Goal: Task Accomplishment & Management: Manage account settings

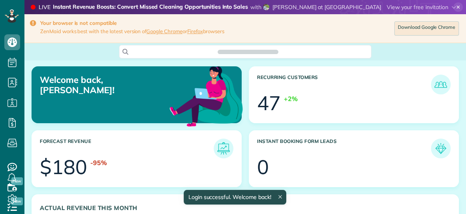
scroll to position [186, 419]
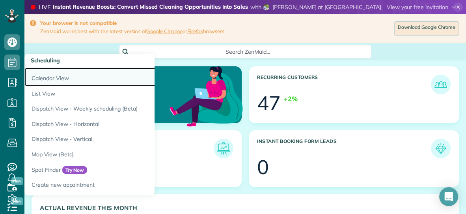
click at [43, 78] on link "Calendar View" at bounding box center [122, 77] width 197 height 18
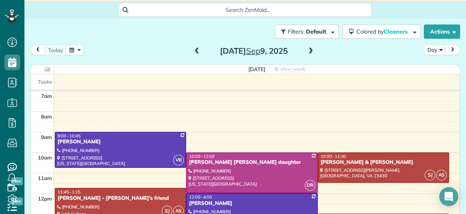
scroll to position [35, 0]
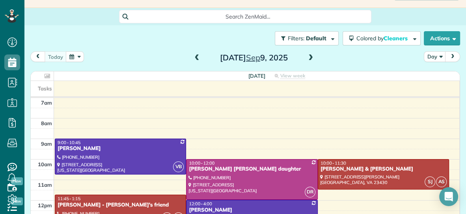
click at [312, 58] on span at bounding box center [311, 57] width 9 height 7
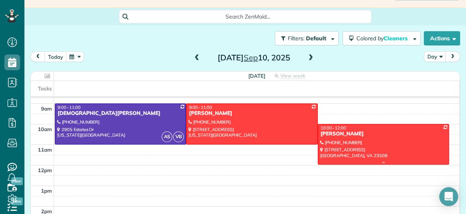
click at [371, 135] on div "[PERSON_NAME]" at bounding box center [383, 134] width 127 height 7
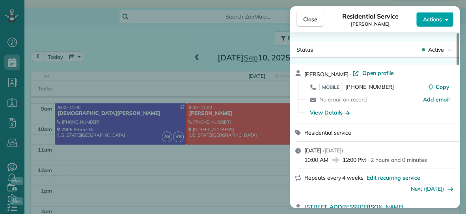
click at [436, 20] on span "Actions" at bounding box center [432, 19] width 19 height 8
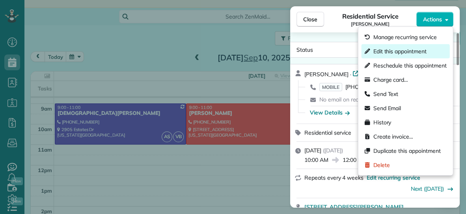
click at [397, 48] on span "Edit this appointment" at bounding box center [400, 51] width 53 height 8
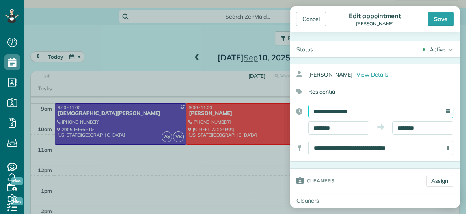
click at [399, 113] on input "**********" at bounding box center [381, 111] width 145 height 13
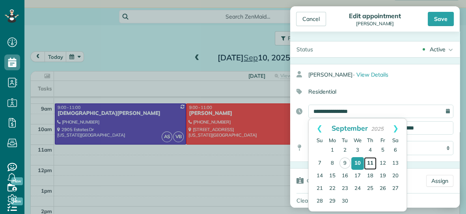
click at [371, 164] on link "11" at bounding box center [370, 163] width 13 height 13
type input "**********"
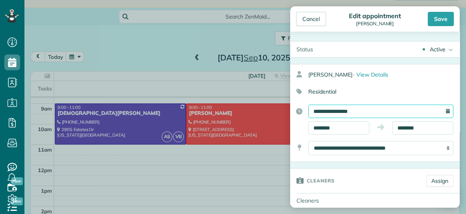
click at [383, 108] on input "**********" at bounding box center [381, 111] width 145 height 13
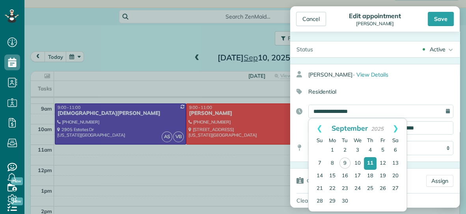
click at [444, 26] on div "Cancel Edit appointment Carol Olsen Save" at bounding box center [375, 18] width 170 height 25
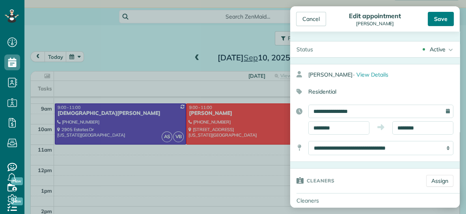
click at [446, 22] on div "Save" at bounding box center [441, 19] width 26 height 14
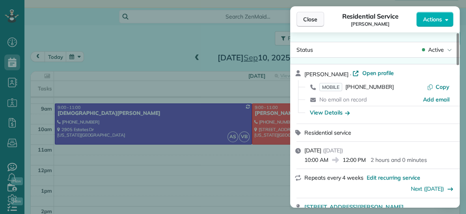
click at [309, 17] on span "Close" at bounding box center [310, 19] width 14 height 8
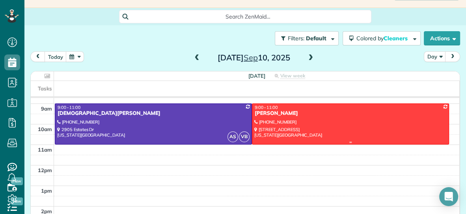
click at [279, 125] on div at bounding box center [351, 124] width 197 height 40
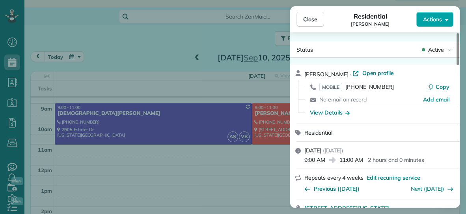
click at [438, 19] on span "Actions" at bounding box center [432, 19] width 19 height 8
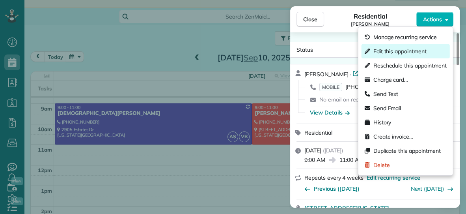
click at [404, 50] on span "Edit this appointment" at bounding box center [400, 51] width 53 height 8
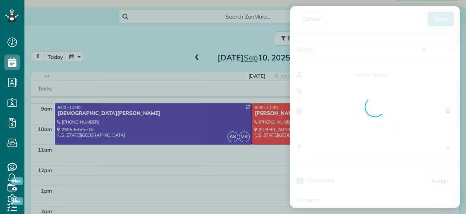
type input "**********"
type input "*****"
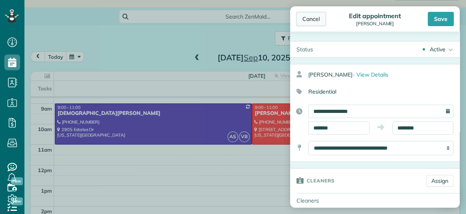
click at [310, 17] on div "Cancel" at bounding box center [311, 19] width 30 height 14
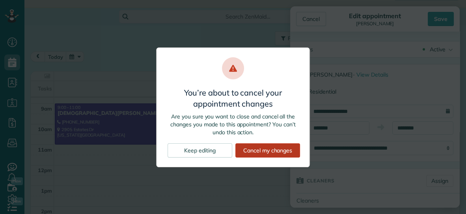
click at [270, 150] on div "Cancel my changes" at bounding box center [268, 150] width 65 height 14
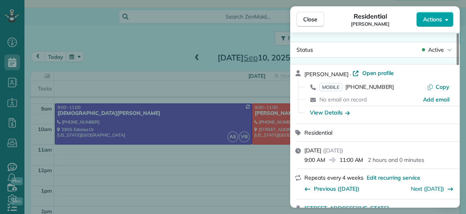
click at [428, 20] on span "Actions" at bounding box center [432, 19] width 19 height 8
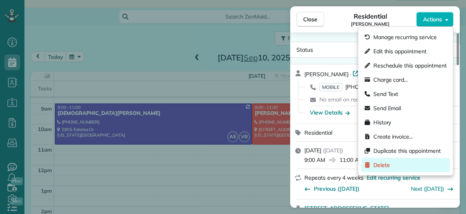
click at [376, 165] on span "Delete" at bounding box center [382, 165] width 17 height 8
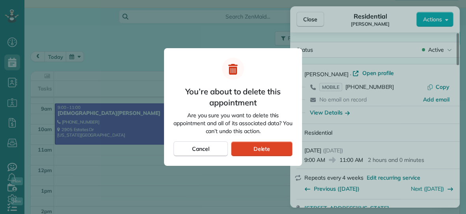
click at [270, 150] on span "Delete" at bounding box center [261, 149] width 17 height 8
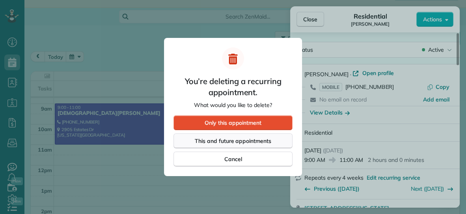
click at [267, 142] on span "This and future appointments" at bounding box center [233, 141] width 77 height 8
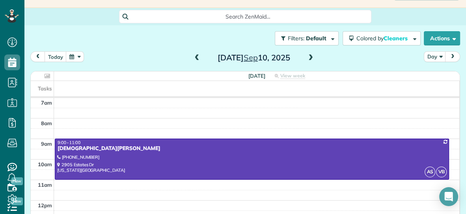
click at [311, 57] on span at bounding box center [311, 57] width 9 height 7
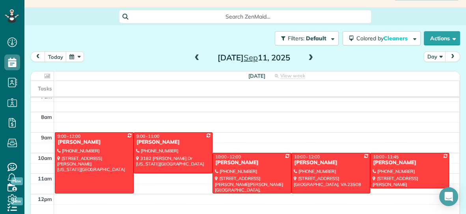
scroll to position [5, 0]
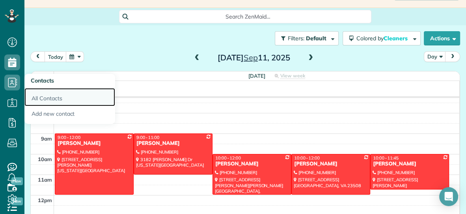
click at [49, 96] on link "All Contacts" at bounding box center [69, 97] width 91 height 18
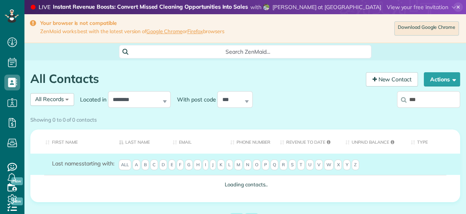
scroll to position [3, 3]
type input "****"
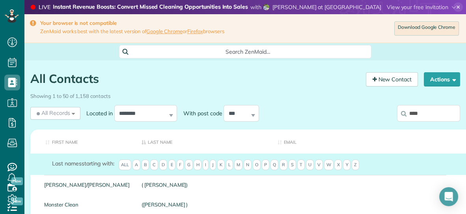
click at [429, 112] on input "****" at bounding box center [428, 113] width 63 height 17
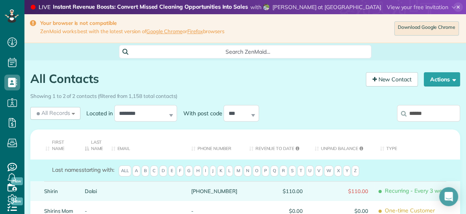
type input "******"
click at [93, 192] on link "Dalai" at bounding box center [92, 191] width 15 height 6
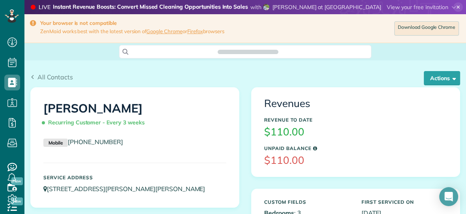
scroll to position [3, 3]
click at [440, 80] on button "Actions" at bounding box center [442, 78] width 36 height 14
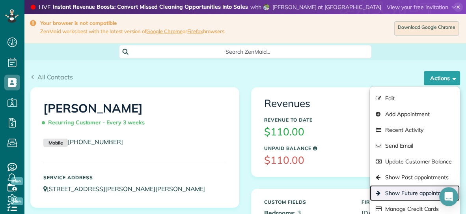
click at [401, 191] on link "Show Future appointments" at bounding box center [415, 193] width 90 height 16
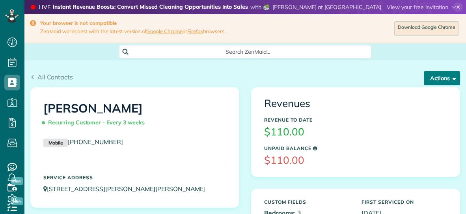
scroll to position [3, 3]
click at [445, 80] on button "Actions" at bounding box center [442, 78] width 36 height 14
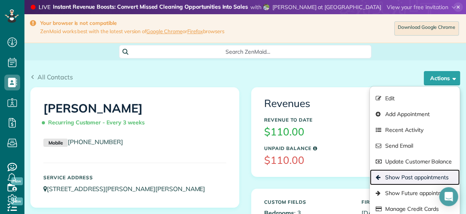
click at [413, 177] on link "Show Past appointments" at bounding box center [415, 177] width 90 height 16
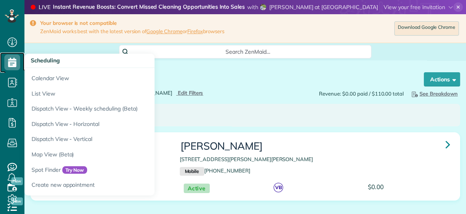
click at [12, 60] on icon at bounding box center [12, 62] width 16 height 16
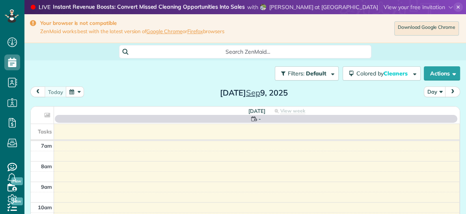
scroll to position [3, 3]
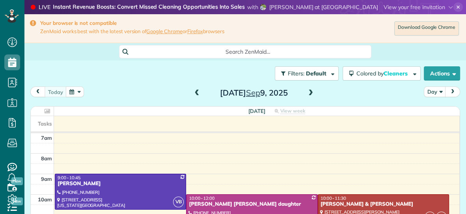
click at [75, 94] on button "button" at bounding box center [75, 91] width 18 height 11
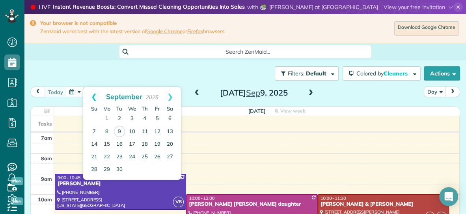
click at [94, 94] on link "Prev" at bounding box center [94, 97] width 22 height 20
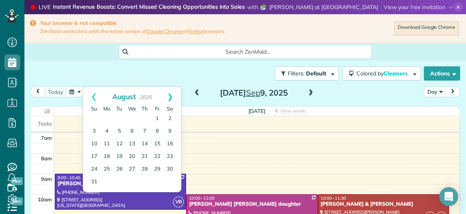
click at [172, 96] on link "Next" at bounding box center [170, 97] width 22 height 20
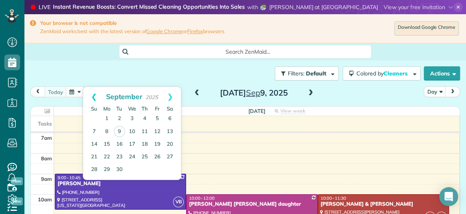
click at [93, 97] on link "Prev" at bounding box center [94, 97] width 22 height 20
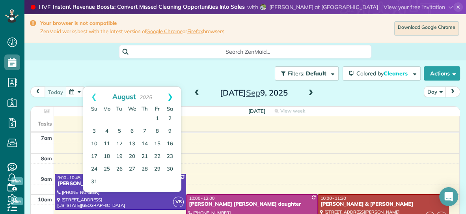
click at [172, 97] on link "Next" at bounding box center [170, 97] width 22 height 20
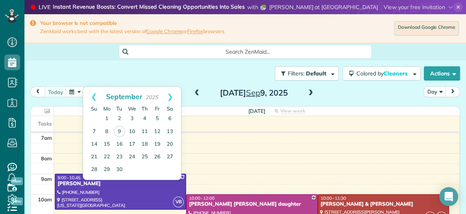
click at [311, 90] on span at bounding box center [311, 93] width 9 height 7
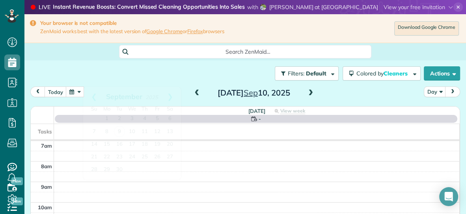
click at [311, 90] on span at bounding box center [311, 93] width 9 height 7
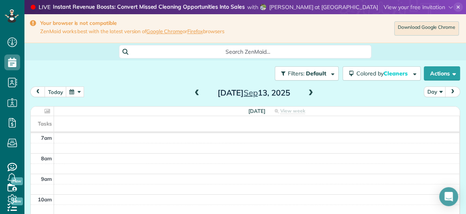
click at [311, 90] on span at bounding box center [311, 93] width 9 height 7
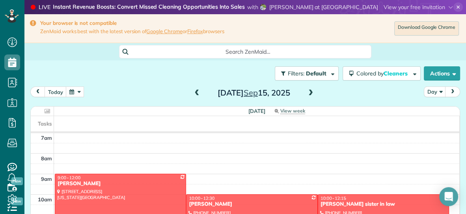
scroll to position [53, 0]
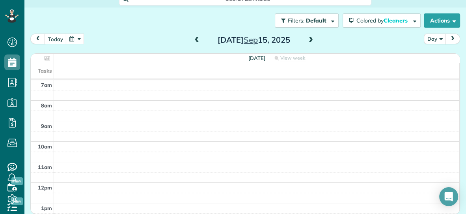
click at [310, 39] on span at bounding box center [311, 40] width 9 height 7
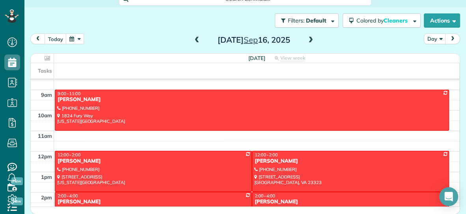
scroll to position [25, 0]
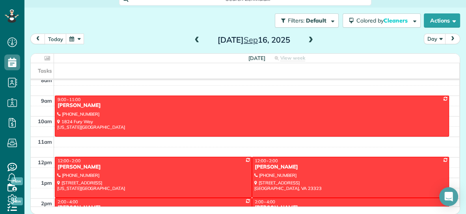
click at [311, 40] on span at bounding box center [311, 40] width 9 height 7
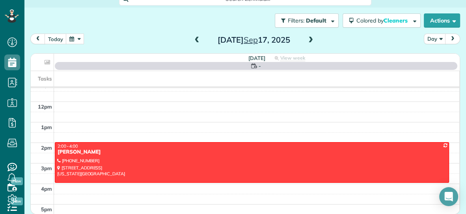
scroll to position [0, 0]
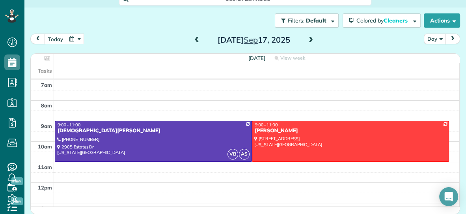
click at [196, 41] on span at bounding box center [197, 40] width 9 height 7
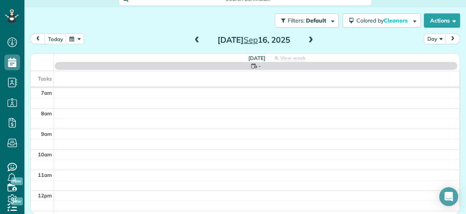
click at [196, 41] on span at bounding box center [197, 40] width 9 height 7
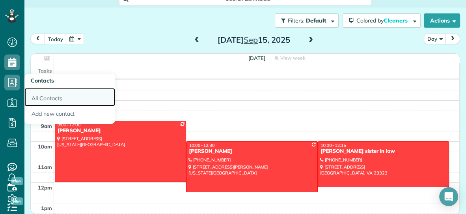
click at [30, 99] on link "All Contacts" at bounding box center [69, 97] width 91 height 18
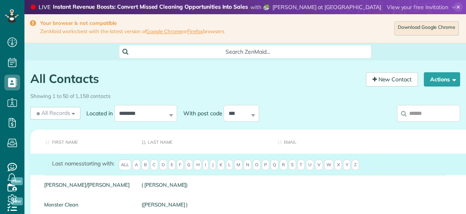
scroll to position [3, 3]
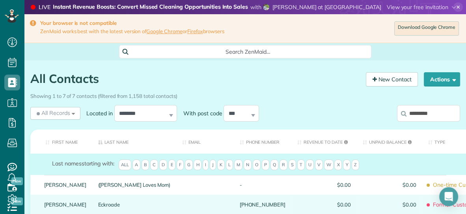
type input "*********"
click at [105, 205] on link "Eckroade" at bounding box center [134, 205] width 72 height 6
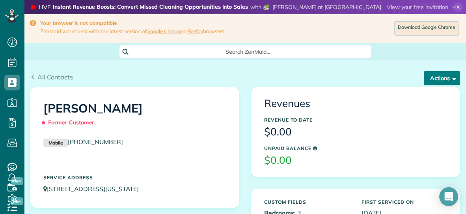
click at [446, 81] on button "Actions" at bounding box center [442, 78] width 36 height 14
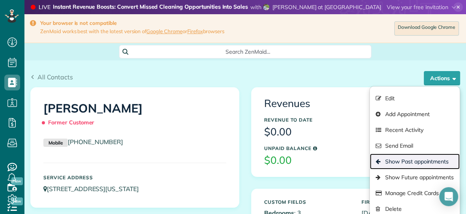
click at [413, 161] on link "Show Past appointments" at bounding box center [415, 162] width 90 height 16
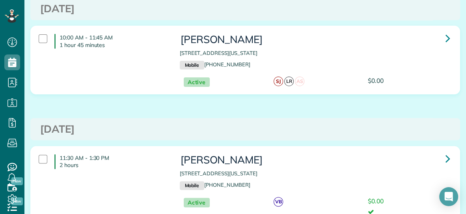
scroll to position [230, 0]
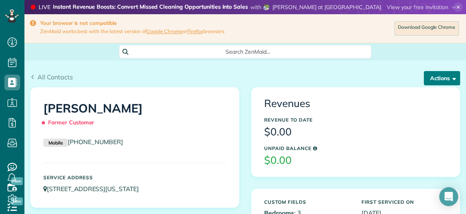
click at [432, 76] on button "Actions" at bounding box center [442, 78] width 36 height 14
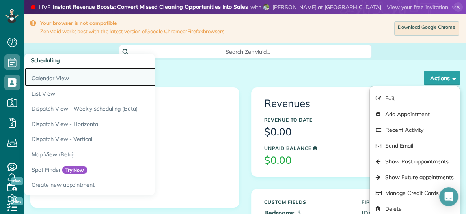
click at [36, 78] on link "Calendar View" at bounding box center [122, 77] width 197 height 18
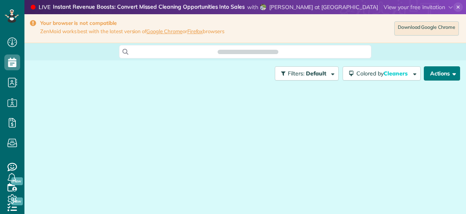
click at [441, 77] on button "Actions" at bounding box center [442, 73] width 36 height 14
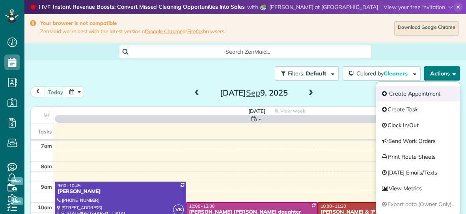
scroll to position [3, 3]
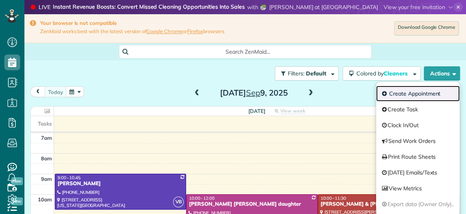
click at [414, 96] on link "Create Appointment" at bounding box center [418, 94] width 84 height 16
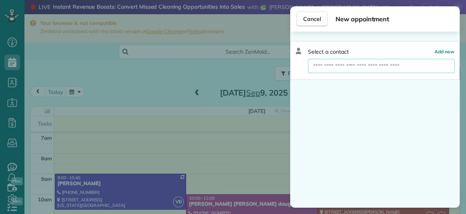
click at [391, 62] on input "text" at bounding box center [381, 66] width 147 height 14
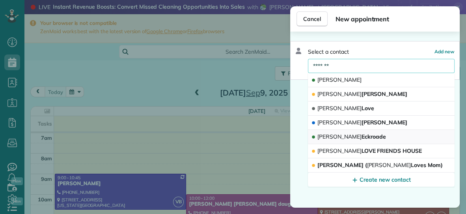
type input "*******"
click at [347, 134] on span "Melissa Eckroade" at bounding box center [352, 136] width 69 height 7
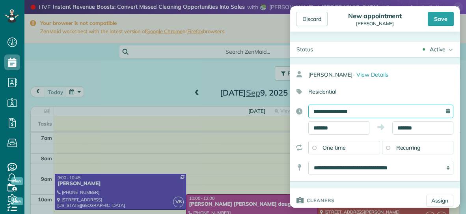
click at [364, 112] on input "**********" at bounding box center [381, 111] width 145 height 13
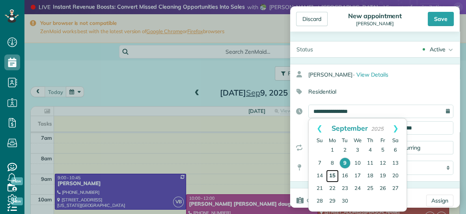
click at [333, 174] on link "15" at bounding box center [332, 176] width 13 height 13
type input "**********"
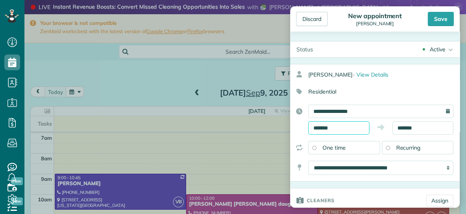
click at [348, 122] on input "*******" at bounding box center [339, 127] width 61 height 13
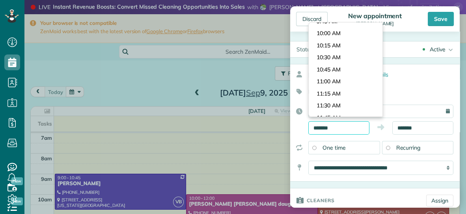
scroll to position [462, 0]
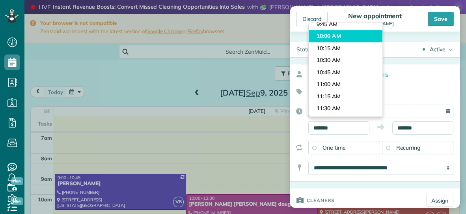
click at [356, 38] on body "Dashboard Scheduling Calendar View List View Dispatch View - Weekly scheduling …" at bounding box center [233, 107] width 466 height 214
type input "********"
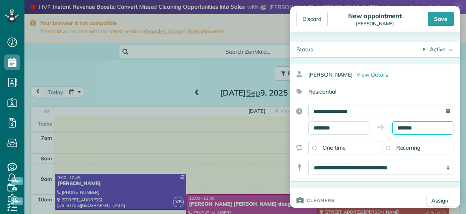
click at [434, 131] on body "Dashboard Scheduling Calendar View List View Dispatch View - Weekly scheduling …" at bounding box center [233, 107] width 466 height 214
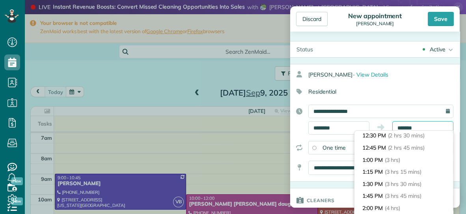
scroll to position [120, 0]
click at [380, 157] on li "1:00 PM (3 hrs)" at bounding box center [404, 161] width 99 height 12
type input "*******"
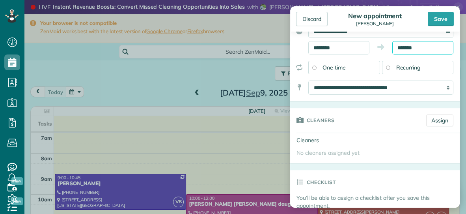
scroll to position [84, 0]
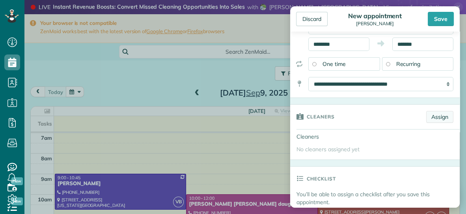
click at [442, 115] on link "Assign" at bounding box center [440, 117] width 27 height 12
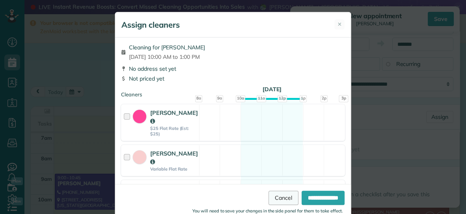
click at [278, 197] on link "Cancel" at bounding box center [284, 198] width 30 height 14
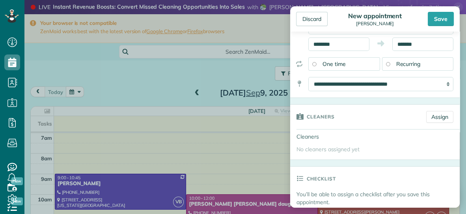
click at [401, 62] on span "Recurring" at bounding box center [409, 63] width 24 height 7
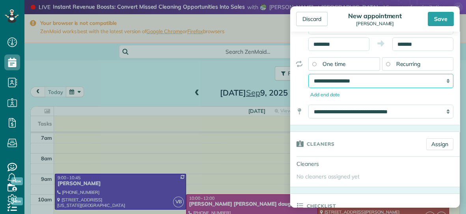
click at [366, 77] on select "**********" at bounding box center [381, 81] width 145 height 14
select select "**********"
click at [309, 74] on select "**********" at bounding box center [381, 81] width 145 height 14
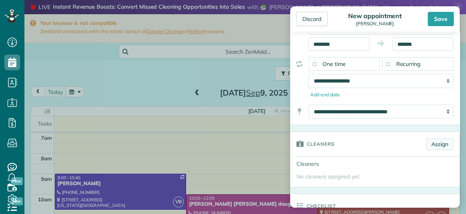
click at [437, 141] on link "Assign" at bounding box center [440, 144] width 27 height 12
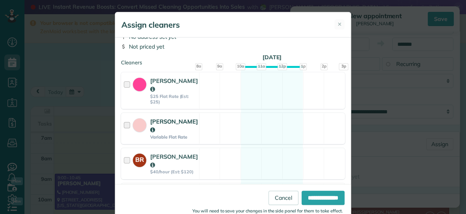
scroll to position [0, 0]
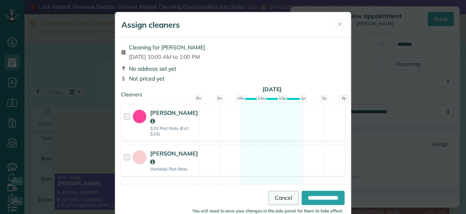
click at [279, 199] on link "Cancel" at bounding box center [284, 198] width 30 height 14
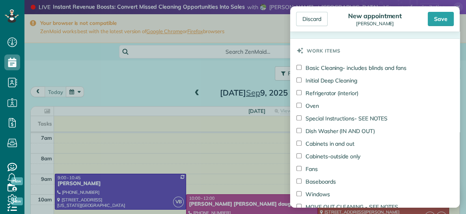
scroll to position [413, 0]
click at [299, 171] on label "Fans" at bounding box center [307, 169] width 21 height 8
click at [431, 21] on div "Save" at bounding box center [441, 19] width 26 height 14
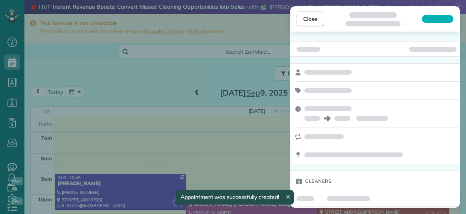
click at [313, 17] on span "Close" at bounding box center [310, 19] width 14 height 8
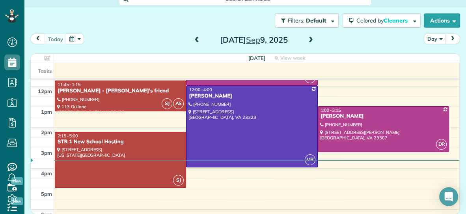
scroll to position [97, 0]
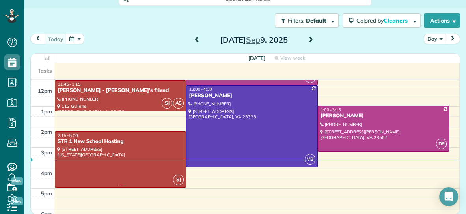
click at [152, 148] on div at bounding box center [120, 159] width 131 height 55
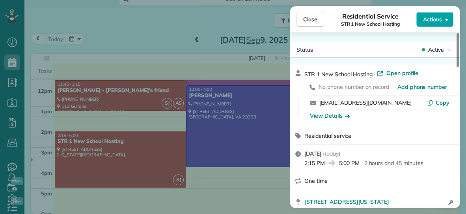
click at [429, 20] on span "Actions" at bounding box center [432, 19] width 19 height 8
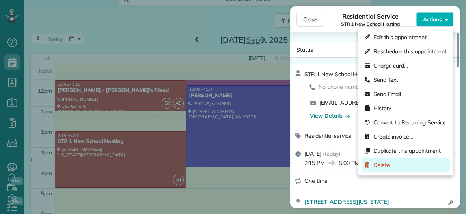
click at [372, 165] on div "Delete" at bounding box center [377, 165] width 25 height 8
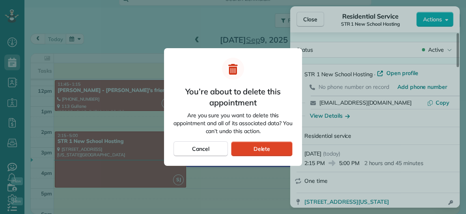
click at [255, 152] on span "Delete" at bounding box center [261, 149] width 17 height 8
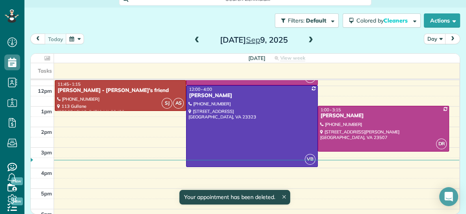
scroll to position [52, 0]
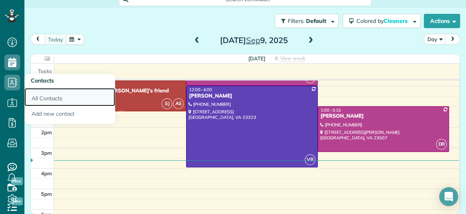
click at [38, 95] on link "All Contacts" at bounding box center [69, 97] width 91 height 18
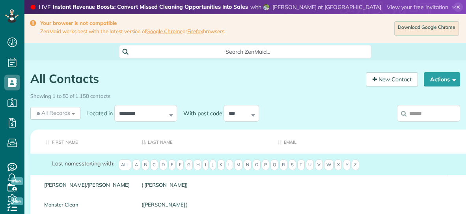
scroll to position [3, 3]
click at [425, 113] on input "search" at bounding box center [428, 113] width 63 height 17
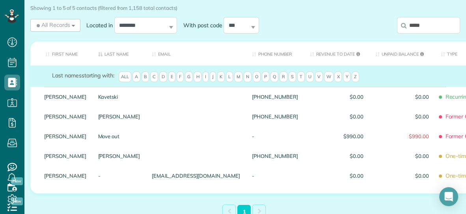
scroll to position [96, 0]
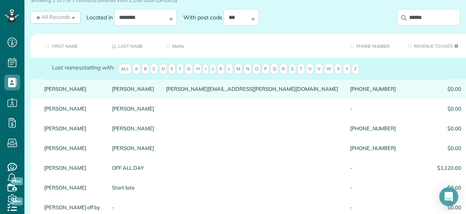
type input "******"
click at [112, 92] on link "Cooke" at bounding box center [133, 89] width 42 height 6
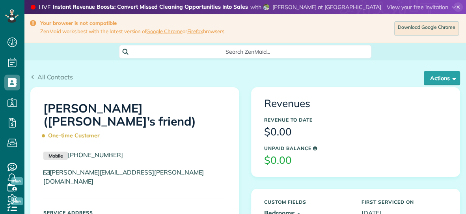
scroll to position [3, 3]
click at [436, 80] on button "Actions" at bounding box center [442, 78] width 36 height 14
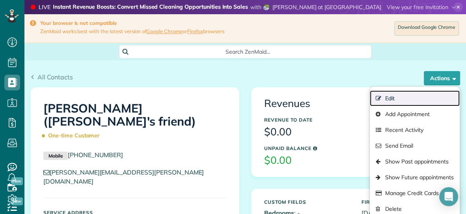
click at [398, 97] on link "Edit" at bounding box center [415, 98] width 90 height 16
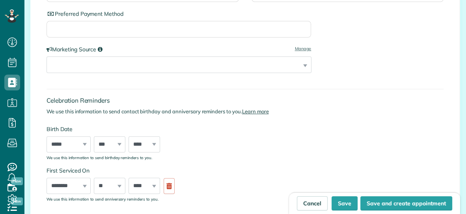
scroll to position [213, 24]
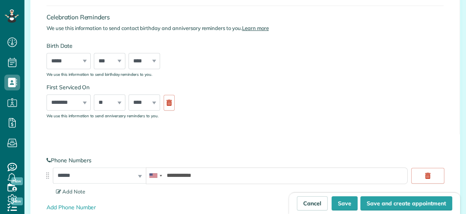
type input "**********"
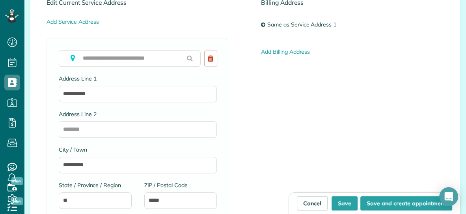
scroll to position [644, 0]
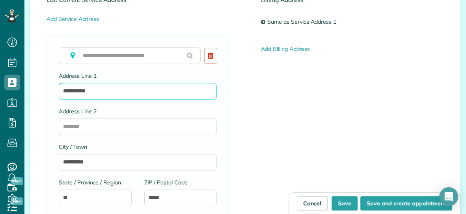
click at [140, 89] on input "**********" at bounding box center [138, 91] width 158 height 17
type input "*"
click at [83, 89] on input "**********" at bounding box center [138, 91] width 158 height 17
type input "**********"
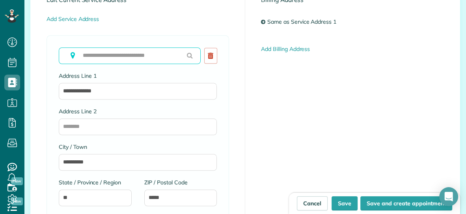
click at [133, 57] on input "text" at bounding box center [130, 55] width 142 height 17
type input "*"
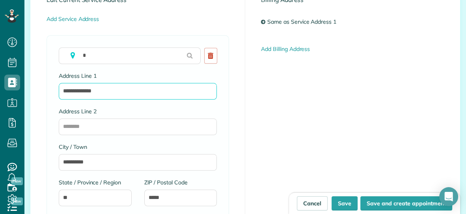
click at [80, 91] on input "**********" at bounding box center [138, 91] width 158 height 17
type input "**********"
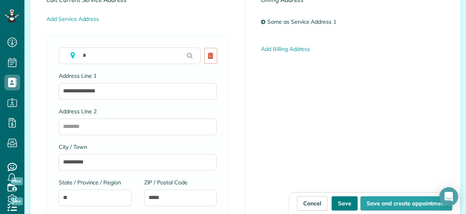
click at [349, 202] on button "Save" at bounding box center [345, 203] width 26 height 14
type input "**********"
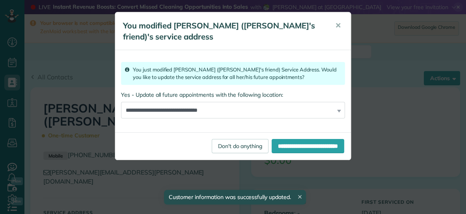
scroll to position [3, 3]
click at [280, 143] on input "**********" at bounding box center [308, 146] width 73 height 14
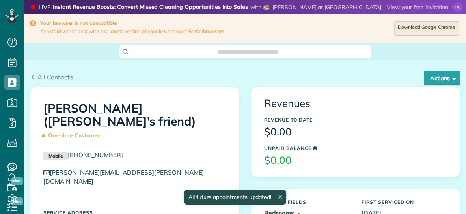
scroll to position [3, 3]
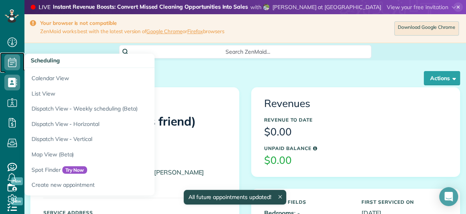
click at [11, 62] on use at bounding box center [12, 62] width 8 height 9
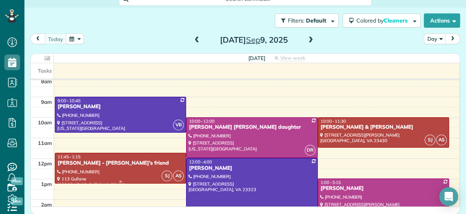
scroll to position [24, 0]
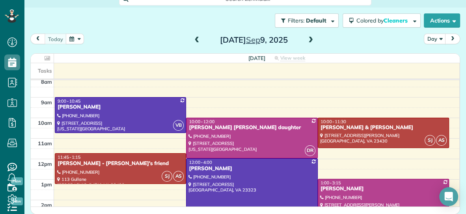
click at [311, 37] on span at bounding box center [311, 40] width 9 height 7
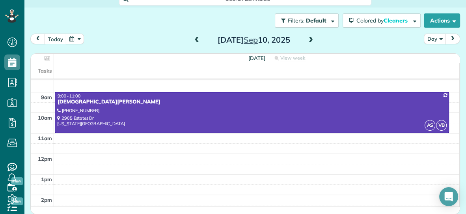
scroll to position [27, 0]
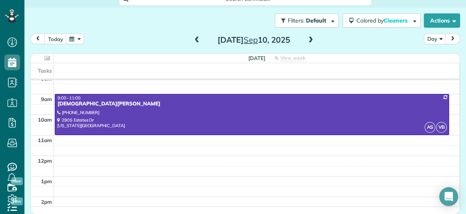
click at [195, 40] on span at bounding box center [197, 40] width 9 height 7
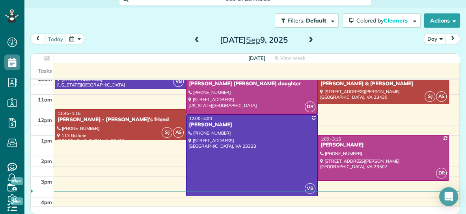
scroll to position [73, 0]
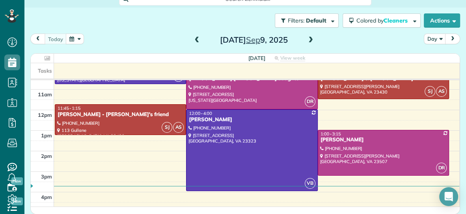
click at [311, 38] on span at bounding box center [311, 40] width 9 height 7
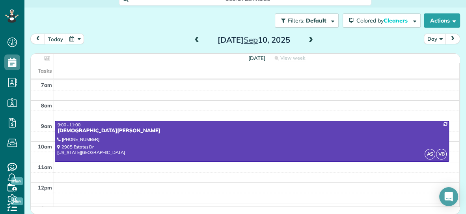
scroll to position [0, 0]
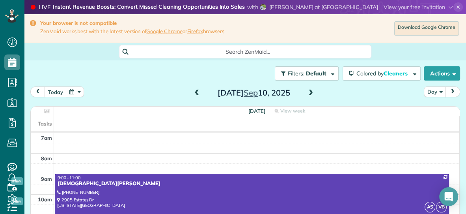
click at [312, 91] on span at bounding box center [311, 93] width 9 height 7
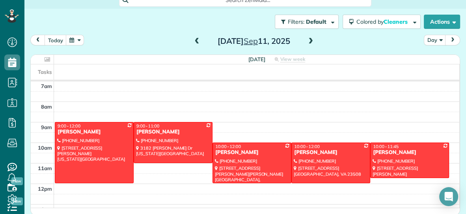
scroll to position [53, 0]
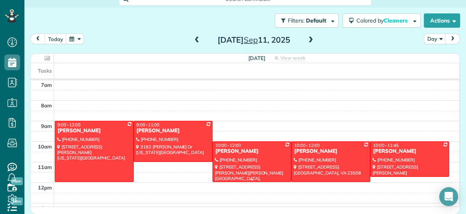
click at [231, 166] on div at bounding box center [252, 162] width 78 height 40
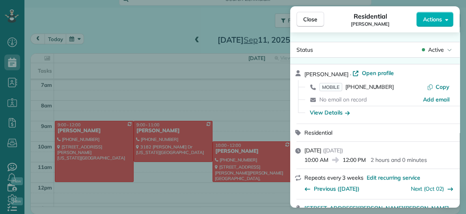
click at [434, 19] on span "Actions" at bounding box center [432, 19] width 19 height 8
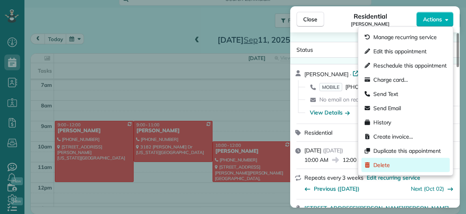
click at [381, 163] on span "Delete" at bounding box center [382, 165] width 17 height 8
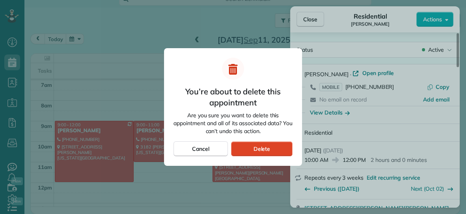
click at [276, 150] on div "Delete" at bounding box center [262, 148] width 62 height 15
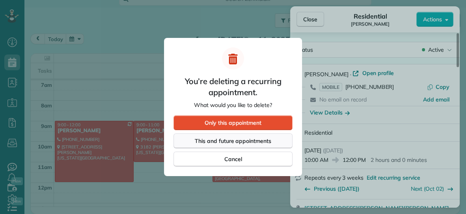
click at [276, 141] on div "This and future appointments" at bounding box center [233, 140] width 119 height 15
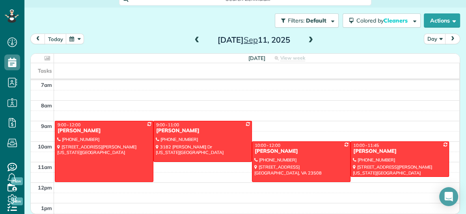
click at [72, 36] on button "button" at bounding box center [75, 39] width 18 height 11
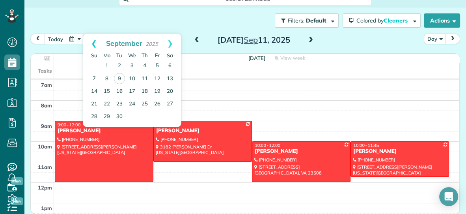
click at [93, 44] on link "Prev" at bounding box center [94, 44] width 22 height 20
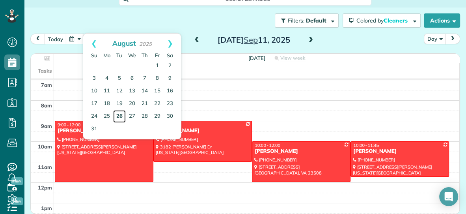
click at [120, 118] on link "26" at bounding box center [119, 116] width 13 height 13
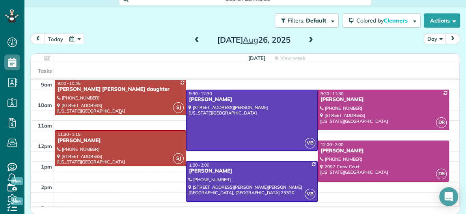
scroll to position [45, 0]
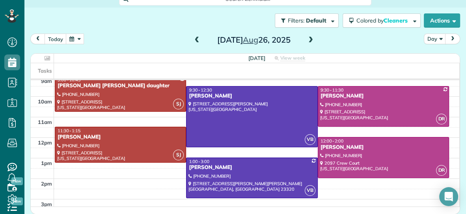
click at [71, 40] on button "button" at bounding box center [75, 39] width 18 height 11
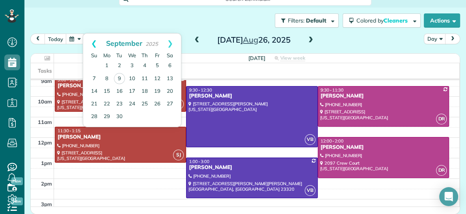
click at [90, 42] on link "Prev" at bounding box center [94, 44] width 22 height 20
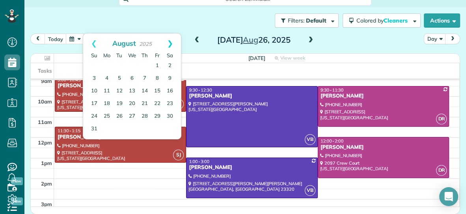
click at [171, 41] on link "Next" at bounding box center [170, 44] width 22 height 20
